Goal: Transaction & Acquisition: Book appointment/travel/reservation

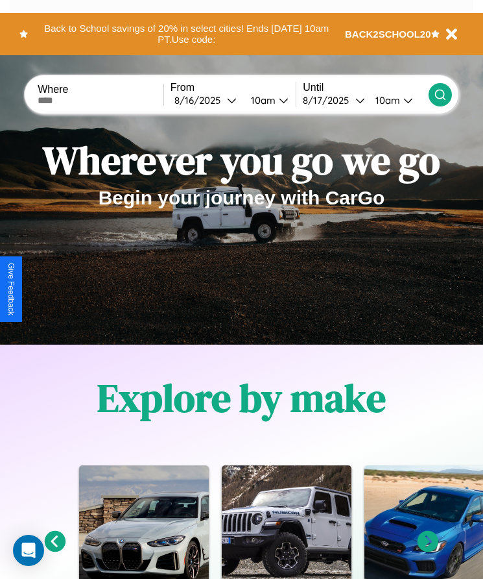
click at [102, 100] on input "text" at bounding box center [101, 100] width 126 height 10
type input "*******"
click at [209, 100] on div "[DATE]" at bounding box center [200, 100] width 53 height 12
select select "*"
select select "****"
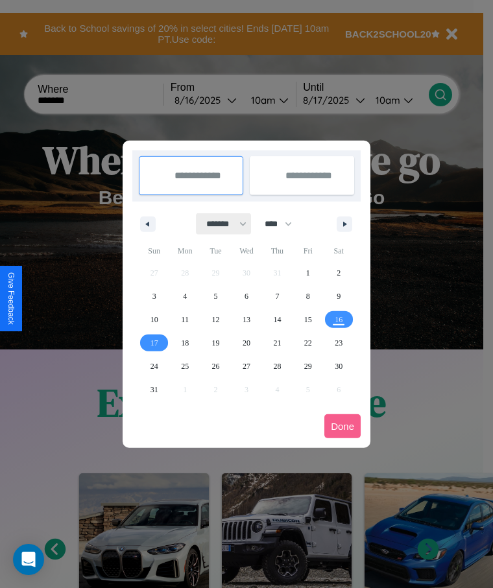
click at [221, 224] on select "******* ******** ***** ***** *** **** **** ****** ********* ******* ******** **…" at bounding box center [224, 223] width 55 height 21
select select "*"
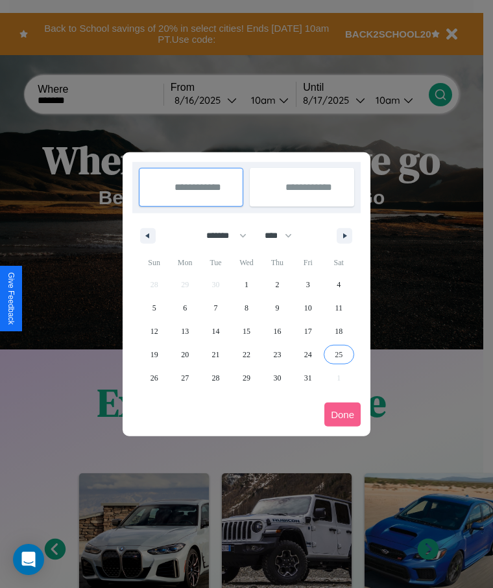
click at [339, 354] on span "25" at bounding box center [339, 354] width 8 height 23
type input "**********"
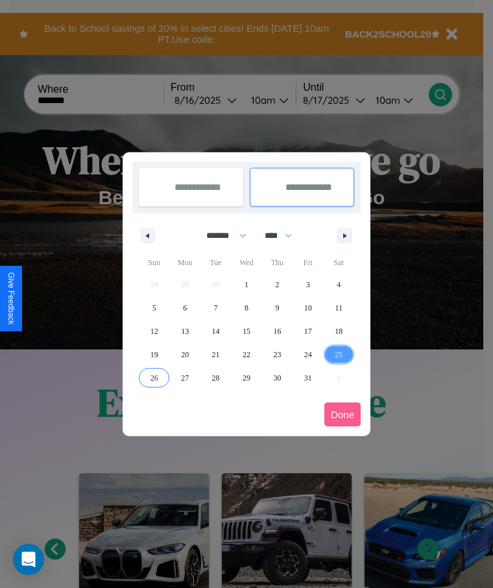
click at [154, 378] on span "26" at bounding box center [154, 377] width 8 height 23
type input "**********"
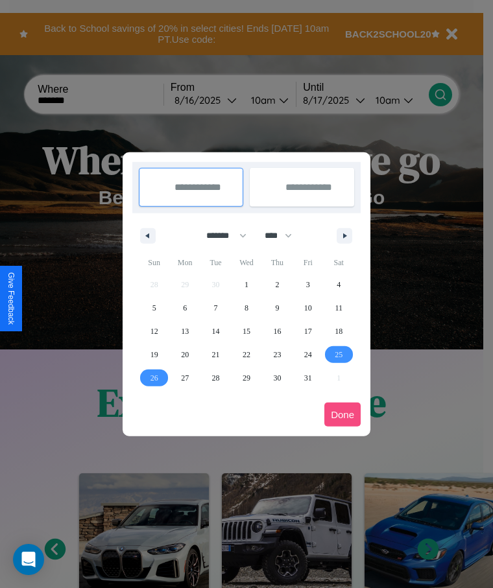
click at [342, 414] on button "Done" at bounding box center [342, 415] width 36 height 24
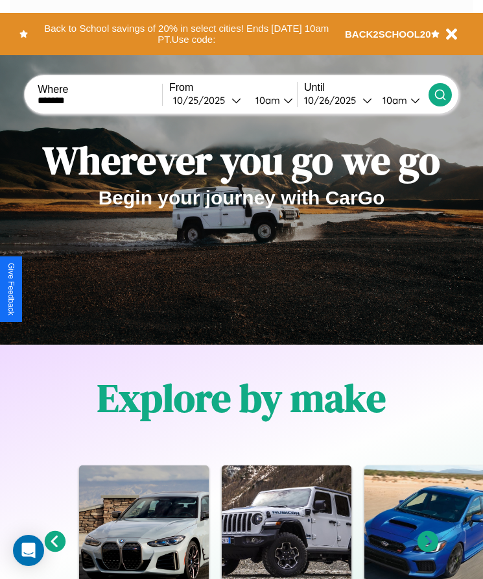
click at [441, 94] on icon at bounding box center [440, 94] width 13 height 13
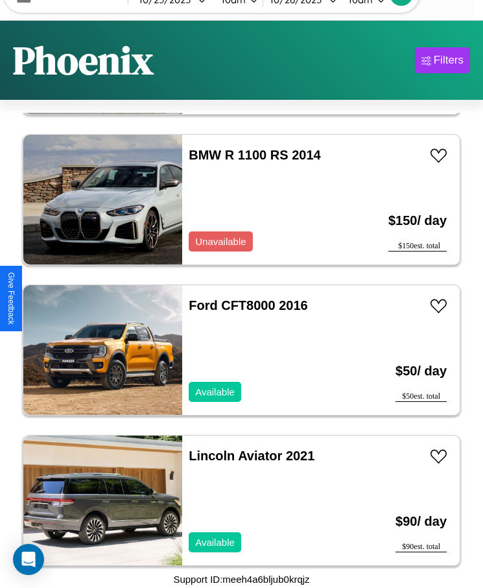
scroll to position [7835, 0]
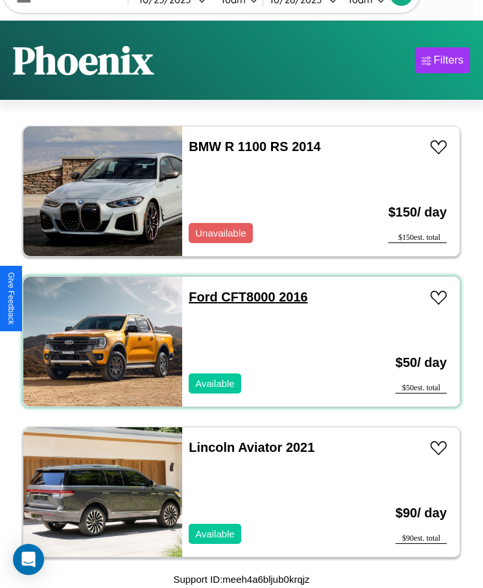
click at [199, 297] on link "Ford CFT8000 2016" at bounding box center [248, 297] width 119 height 14
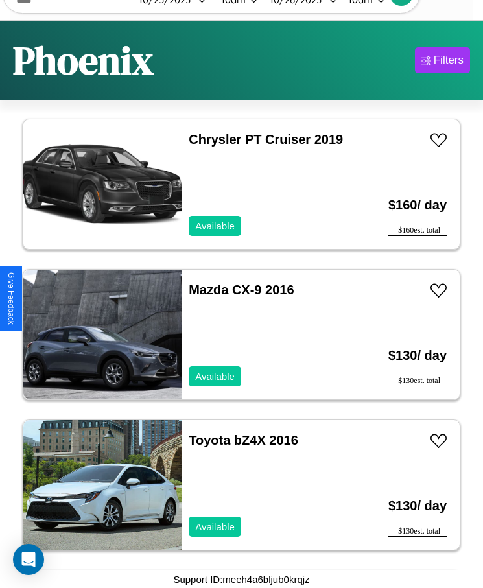
scroll to position [1515, 0]
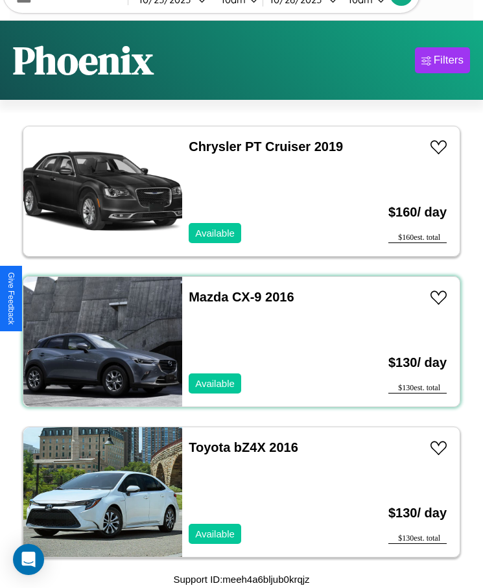
click at [237, 342] on div "Mazda CX-9 2016 Available" at bounding box center [268, 342] width 172 height 130
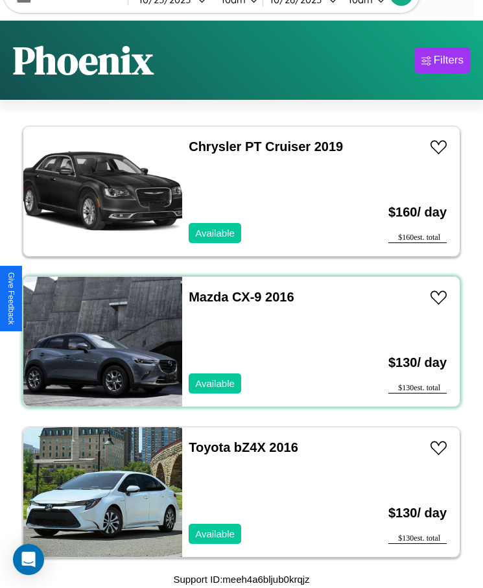
click at [237, 342] on div "Mazda CX-9 2016 Available" at bounding box center [268, 342] width 172 height 130
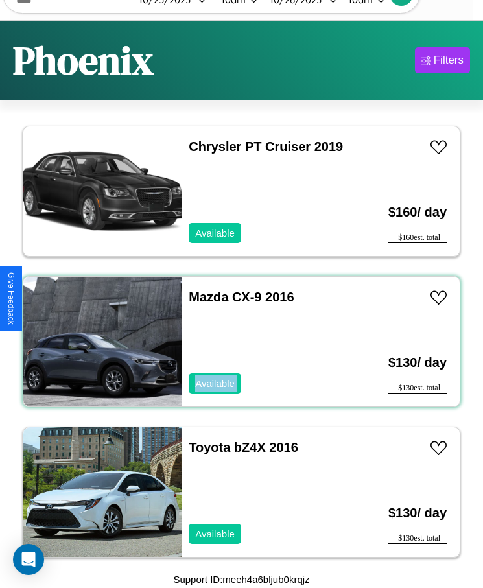
click at [237, 342] on div "Mazda CX-9 2016 Available" at bounding box center [268, 342] width 172 height 130
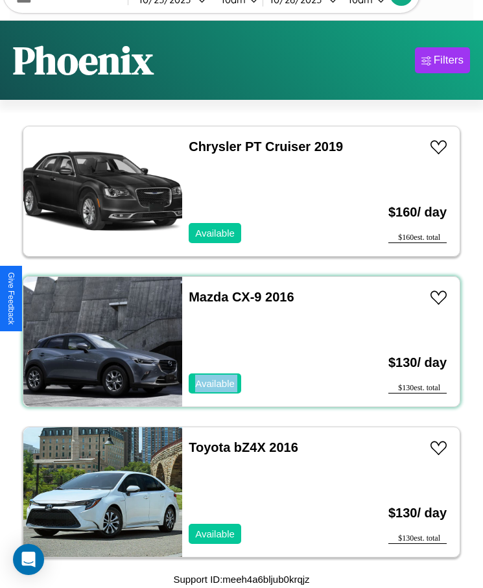
click at [237, 342] on div "Mazda CX-9 2016 Available" at bounding box center [268, 342] width 172 height 130
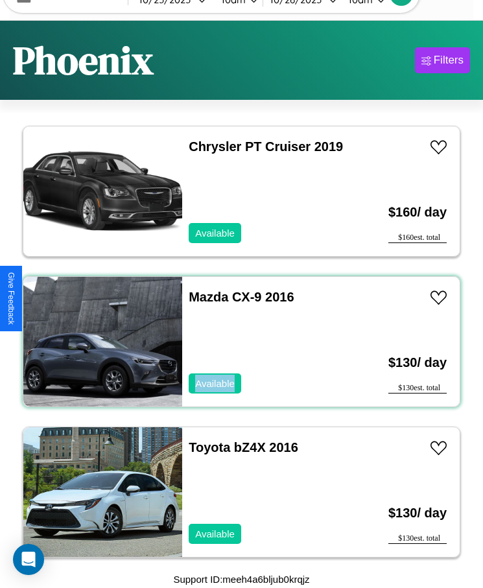
click at [237, 342] on div "Mazda CX-9 2016 Available" at bounding box center [268, 342] width 172 height 130
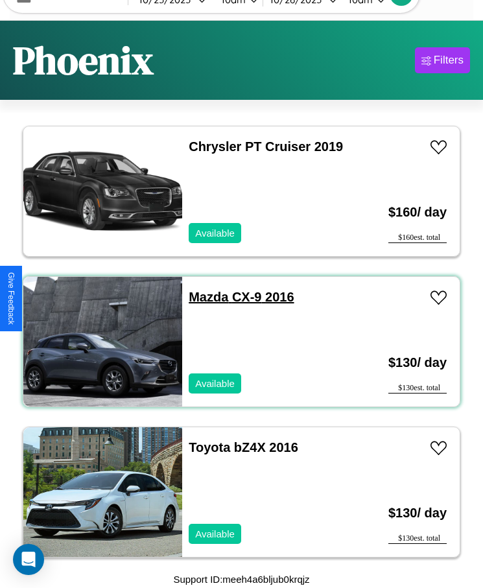
click at [204, 297] on link "Mazda CX-9 2016" at bounding box center [241, 297] width 105 height 14
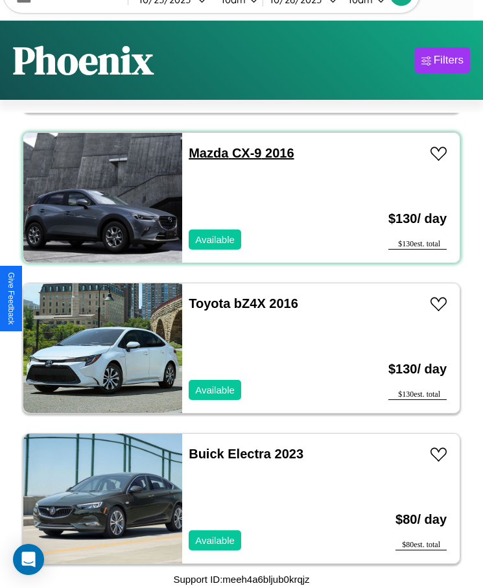
scroll to position [1665, 0]
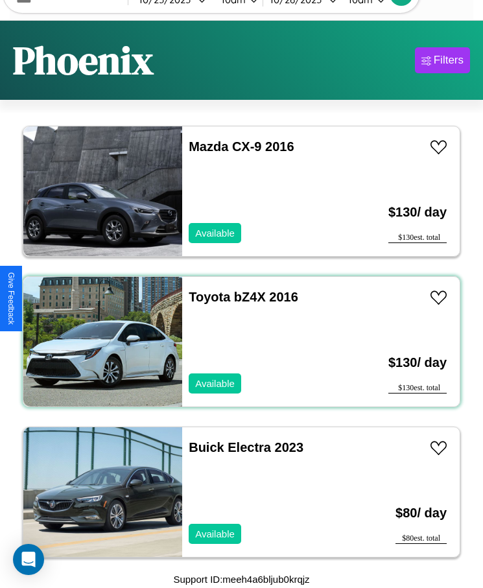
click at [237, 342] on div "Toyota bZ4X 2016 Available" at bounding box center [268, 342] width 172 height 130
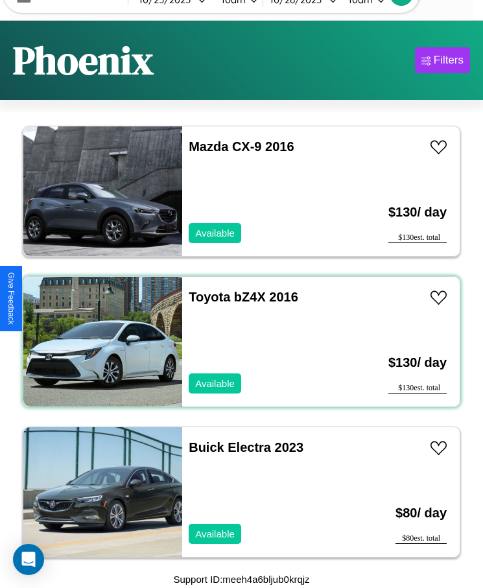
click at [237, 342] on div "Toyota bZ4X 2016 Available" at bounding box center [268, 342] width 172 height 130
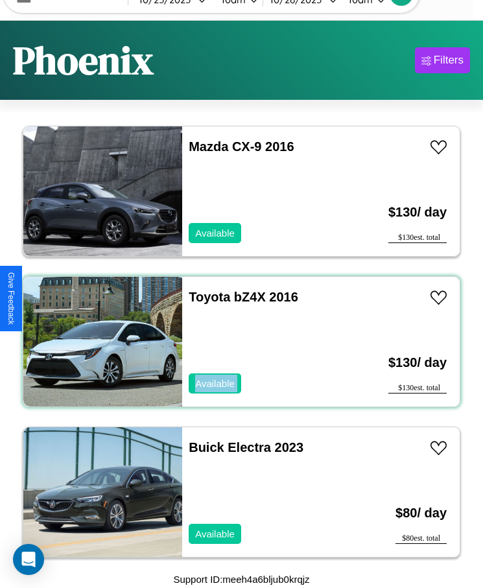
click at [237, 342] on div "Toyota bZ4X 2016 Available" at bounding box center [268, 342] width 172 height 130
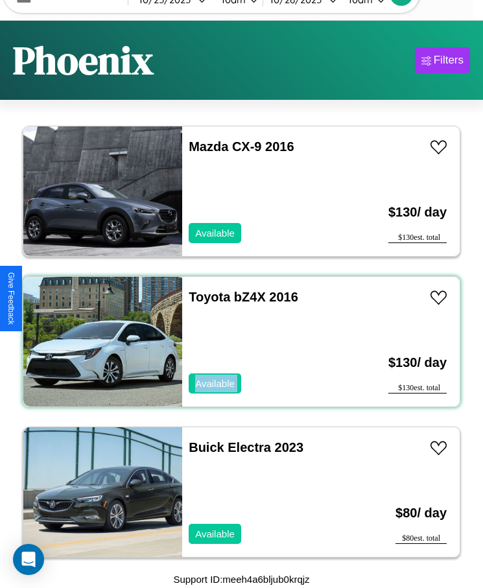
click at [237, 342] on div "Toyota bZ4X 2016 Available" at bounding box center [268, 342] width 172 height 130
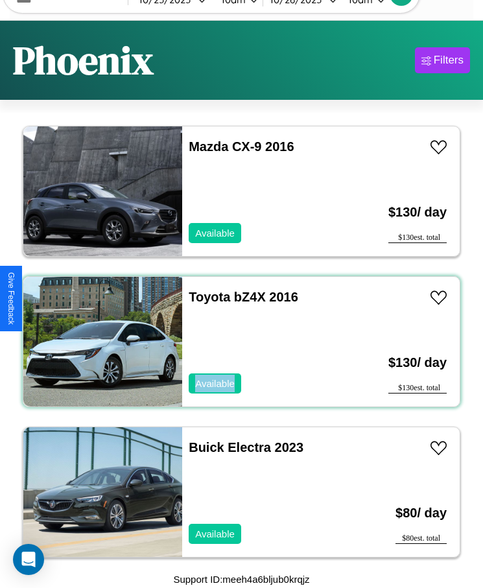
click at [237, 342] on div "Toyota bZ4X 2016 Available" at bounding box center [268, 342] width 172 height 130
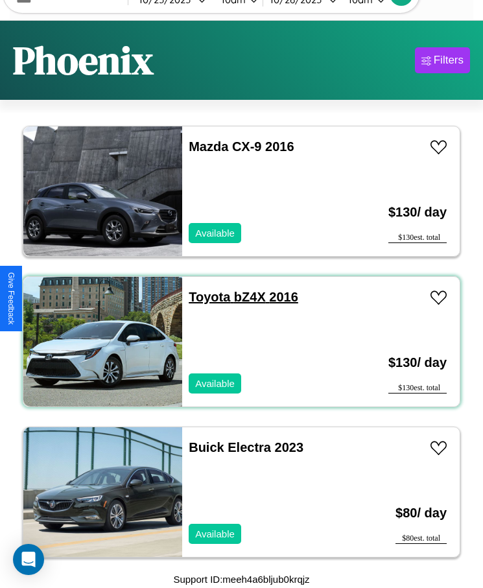
click at [206, 297] on link "Toyota bZ4X 2016" at bounding box center [244, 297] width 110 height 14
